Goal: Task Accomplishment & Management: Use online tool/utility

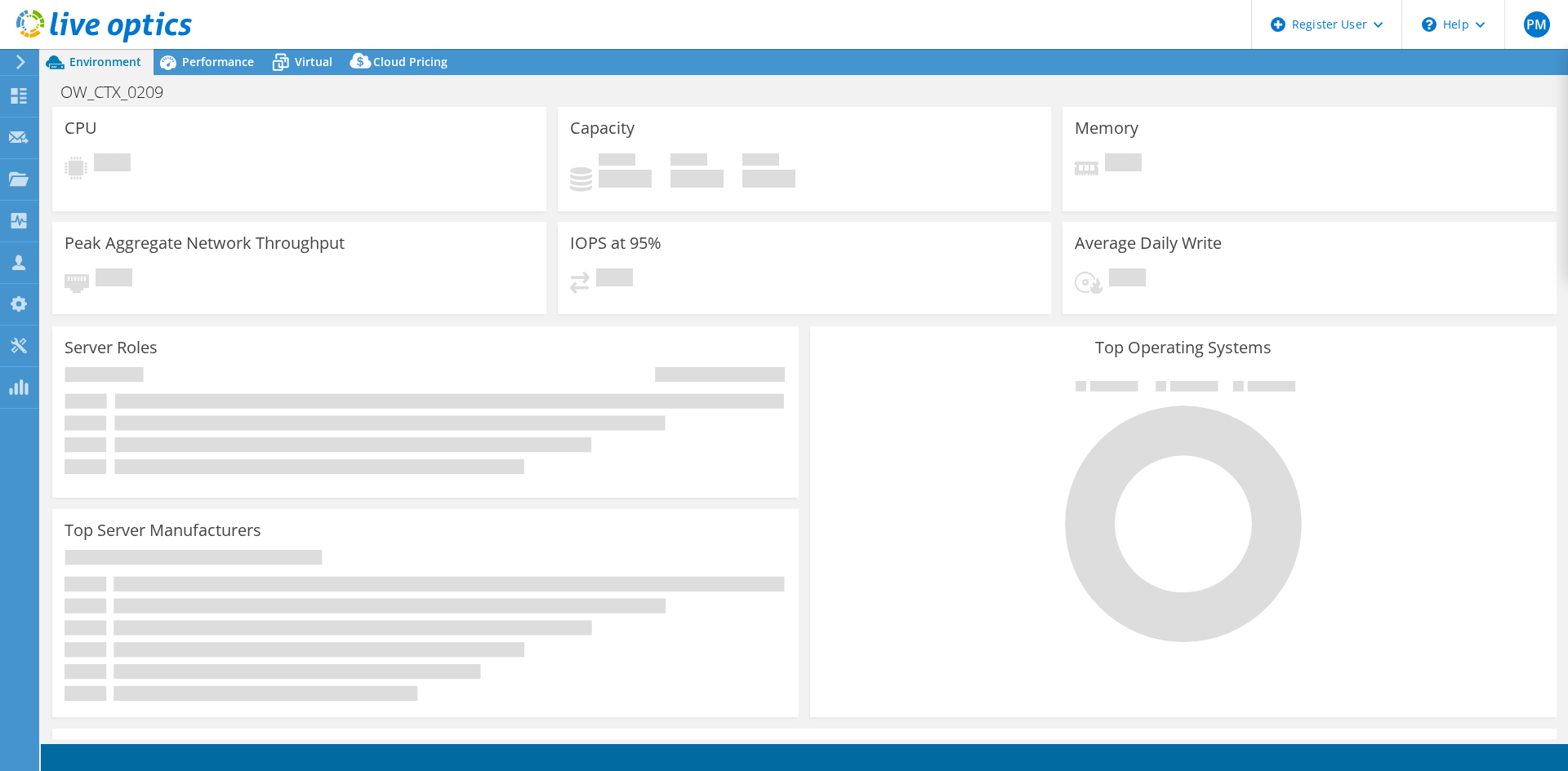
select select "USD"
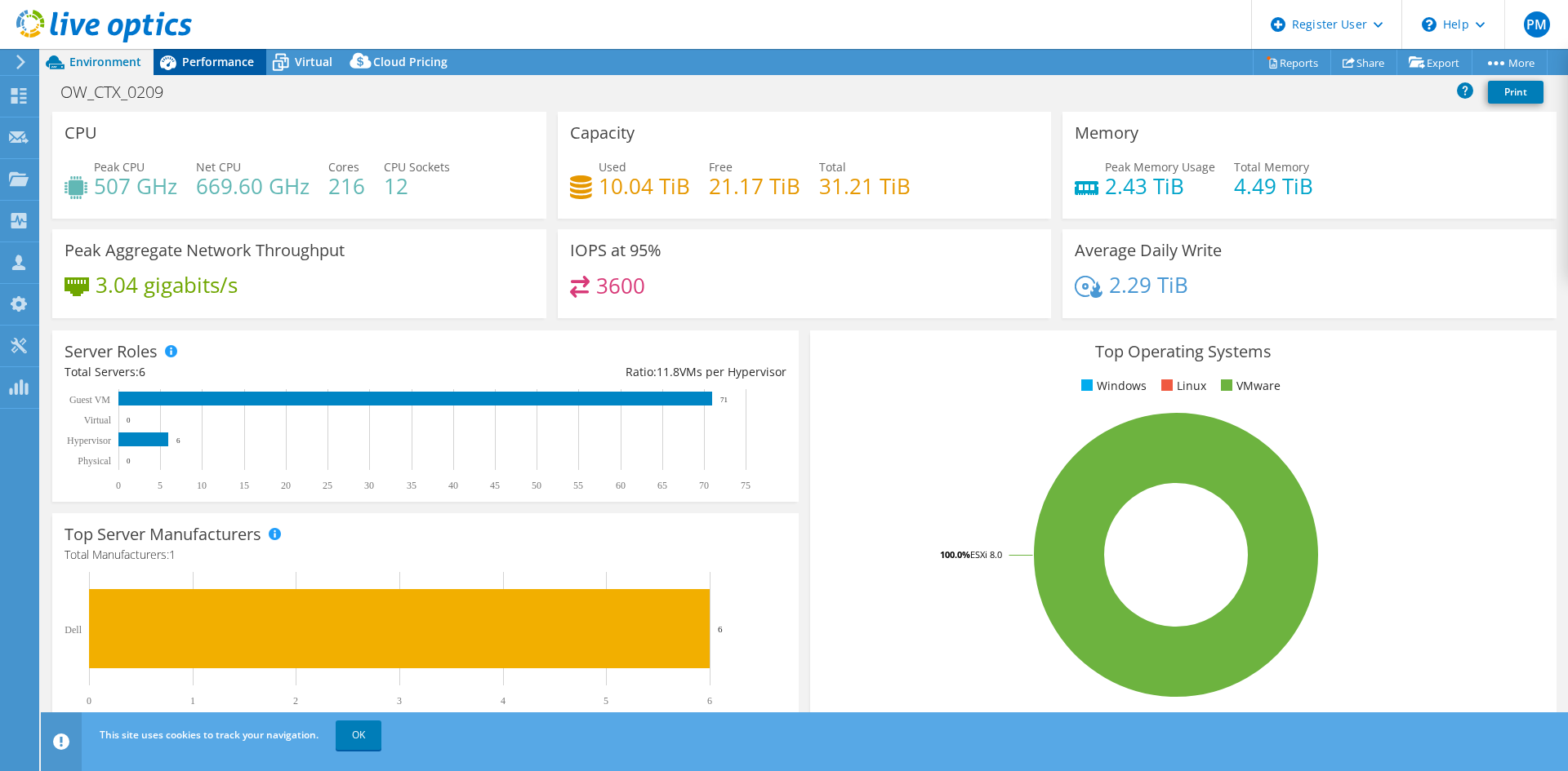
click at [231, 66] on span "Performance" at bounding box center [218, 61] width 72 height 15
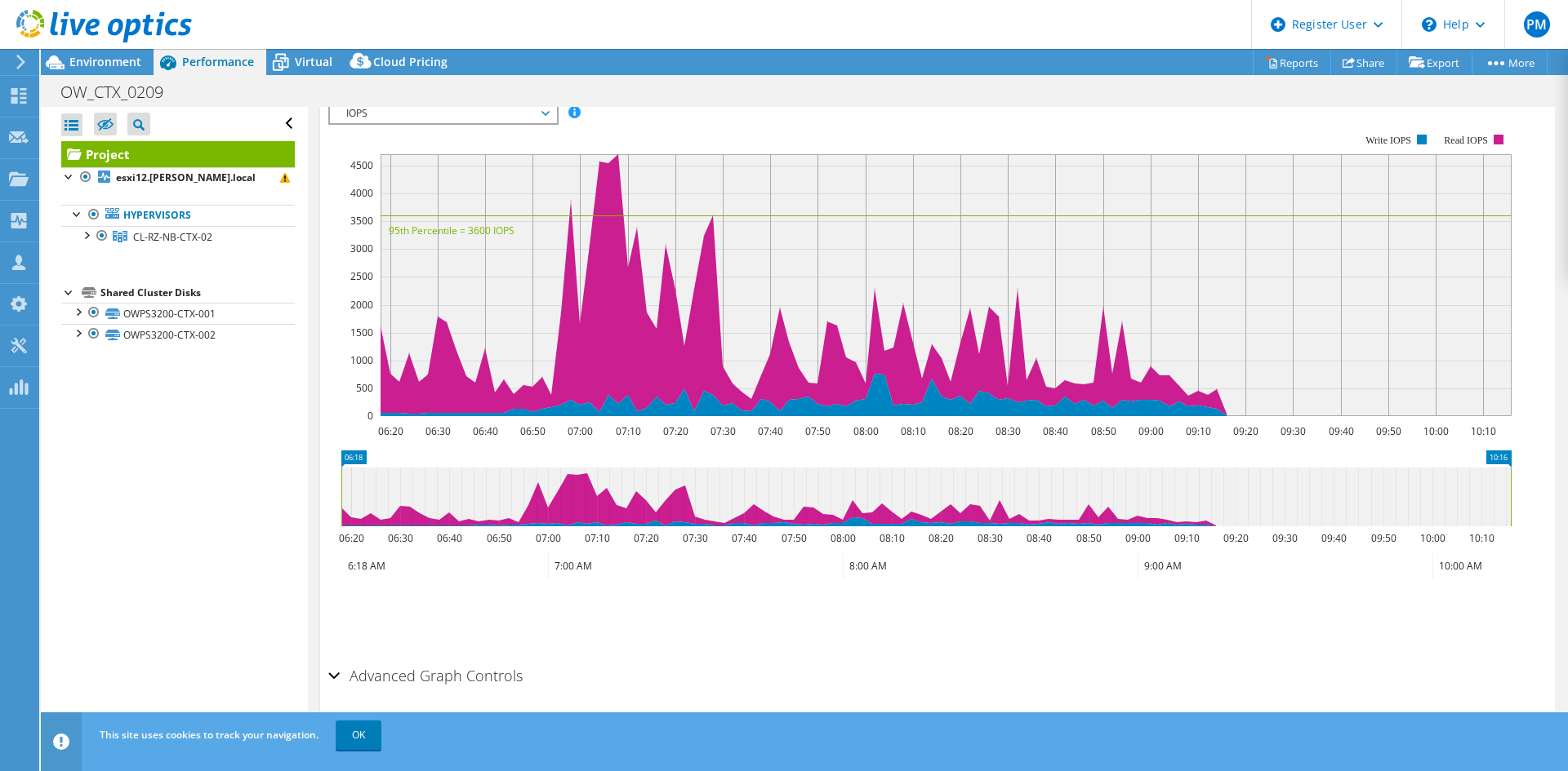
scroll to position [211, 0]
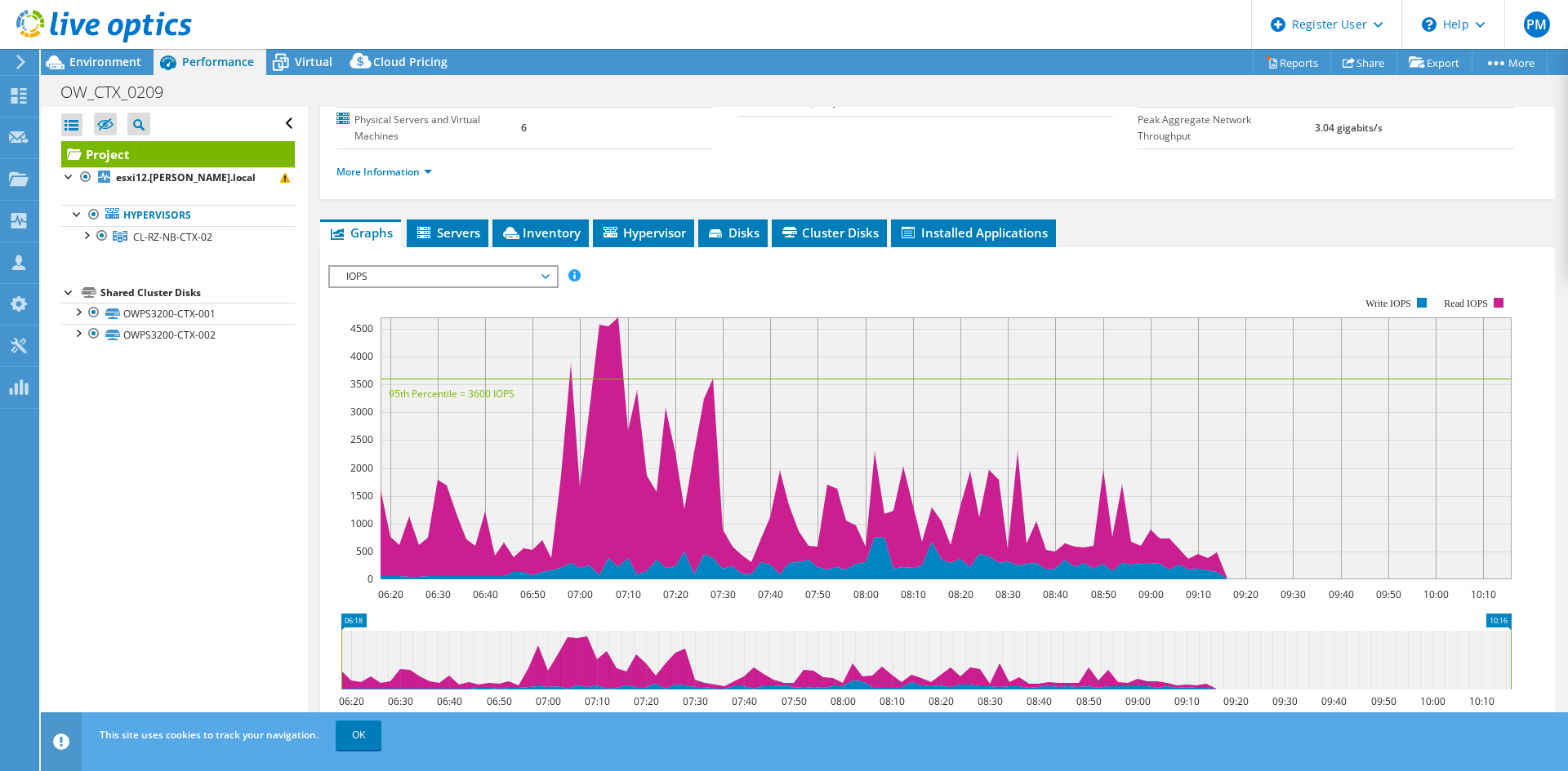
click at [548, 267] on span "IOPS" at bounding box center [443, 276] width 210 height 20
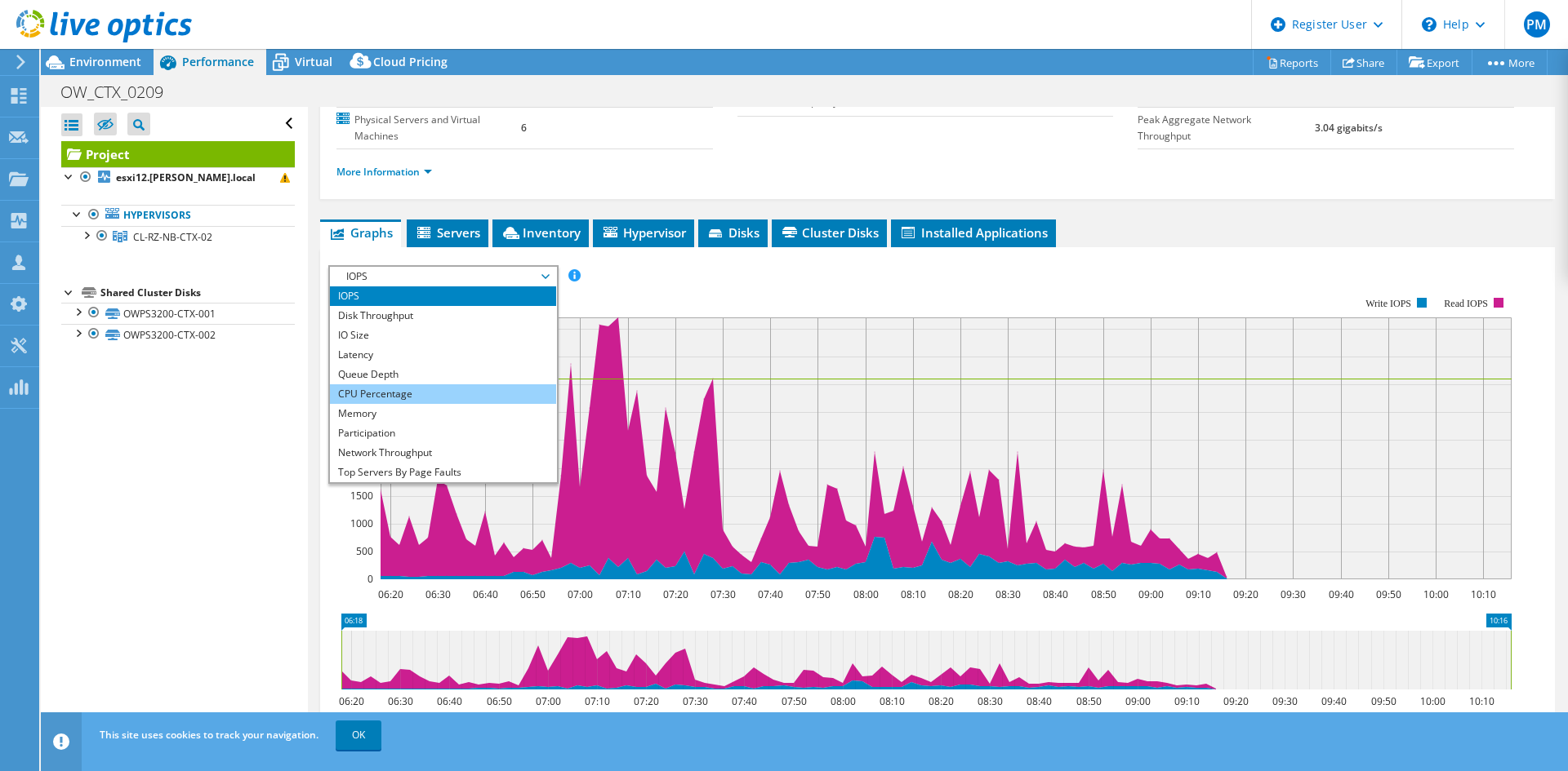
click at [396, 385] on li "CPU Percentage" at bounding box center [443, 394] width 226 height 20
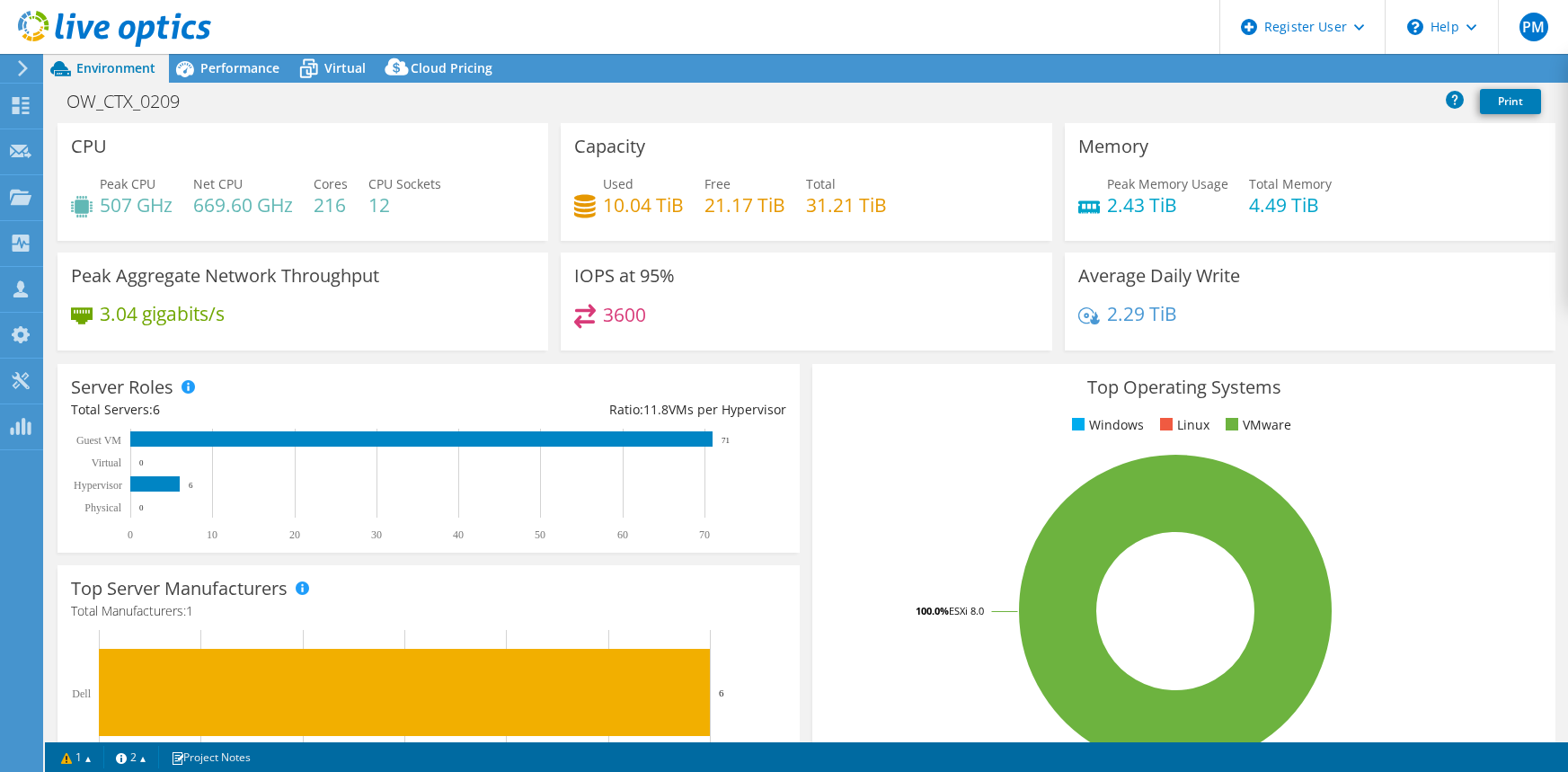
select select "USD"
